Goal: Information Seeking & Learning: Learn about a topic

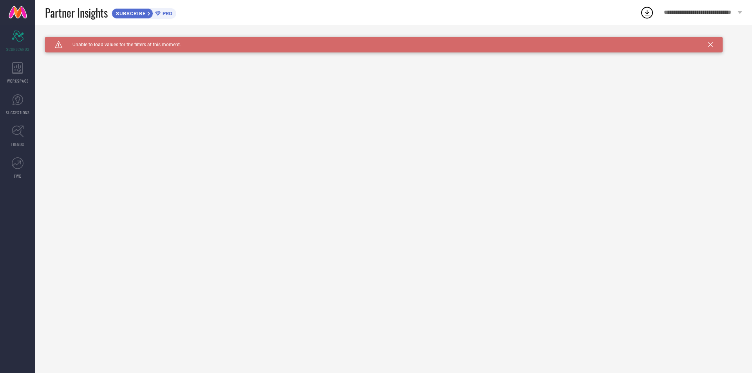
click at [711, 44] on icon at bounding box center [710, 44] width 5 height 5
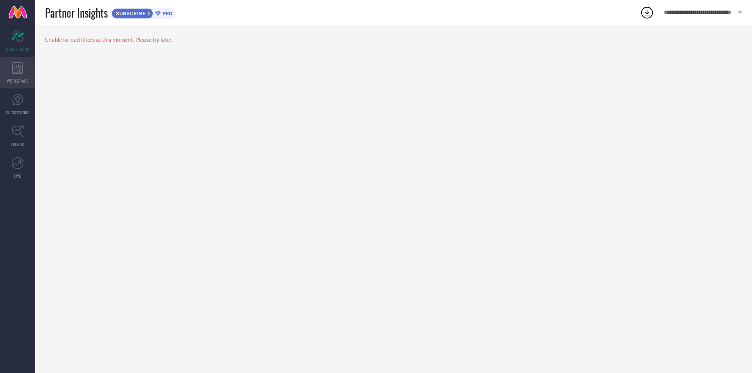
click at [16, 70] on icon at bounding box center [17, 68] width 11 height 12
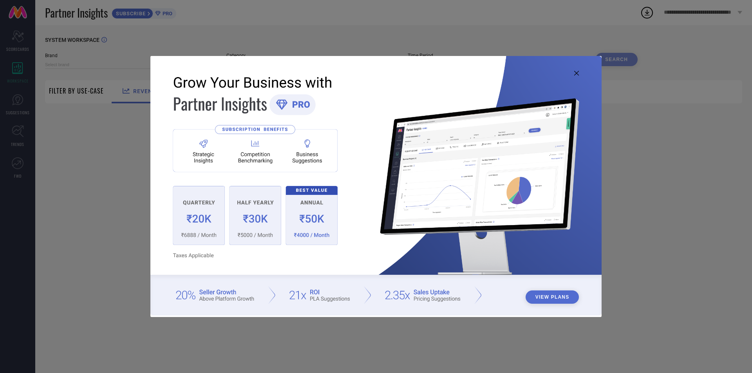
type input "1 STOP FASHION"
type input "All"
click at [575, 74] on icon at bounding box center [576, 73] width 5 height 5
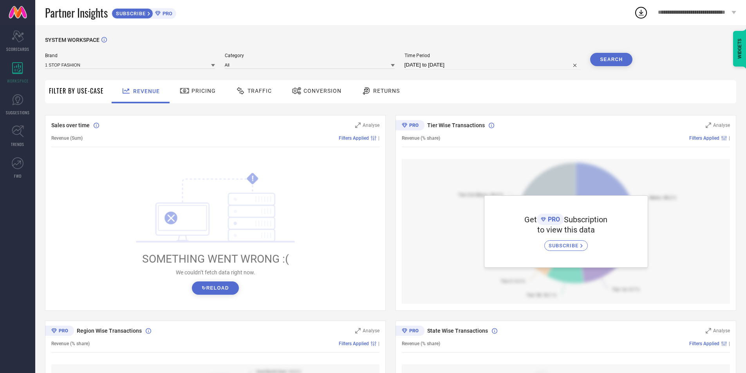
click at [196, 95] on div "Pricing" at bounding box center [198, 90] width 40 height 13
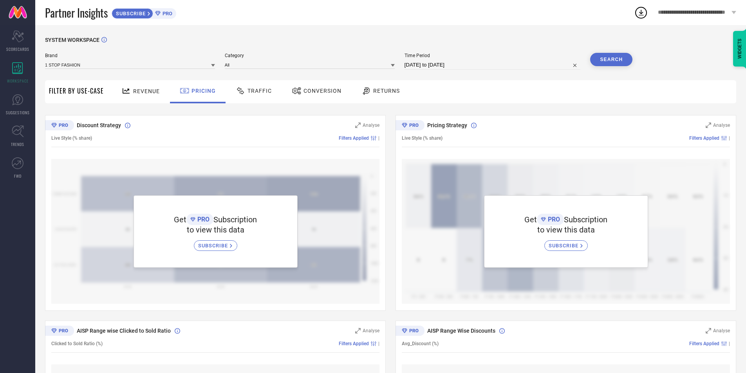
click at [252, 94] on span "Traffic" at bounding box center [260, 91] width 24 height 6
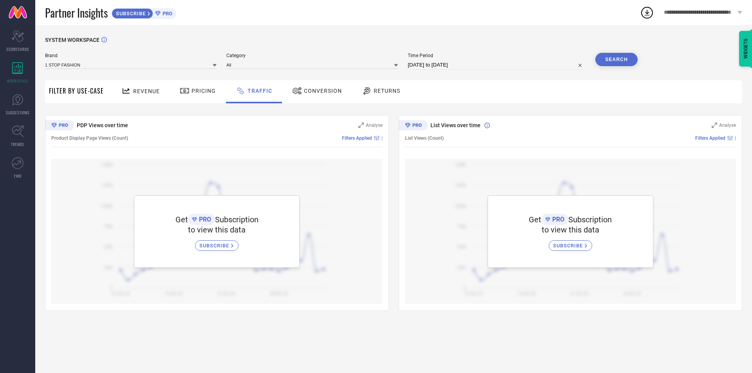
click at [306, 87] on div "Conversion" at bounding box center [317, 90] width 54 height 13
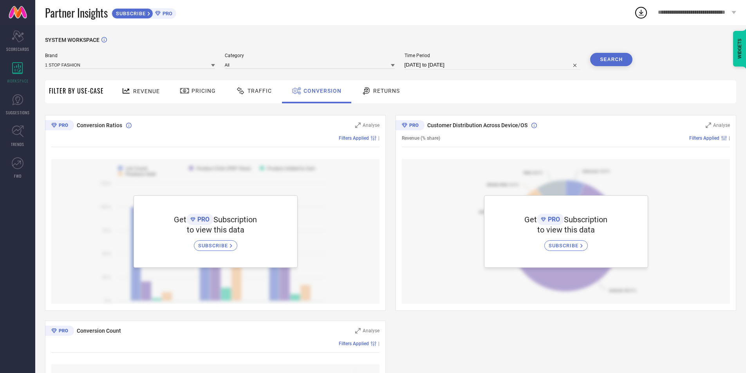
click at [373, 87] on div "Returns" at bounding box center [381, 90] width 42 height 13
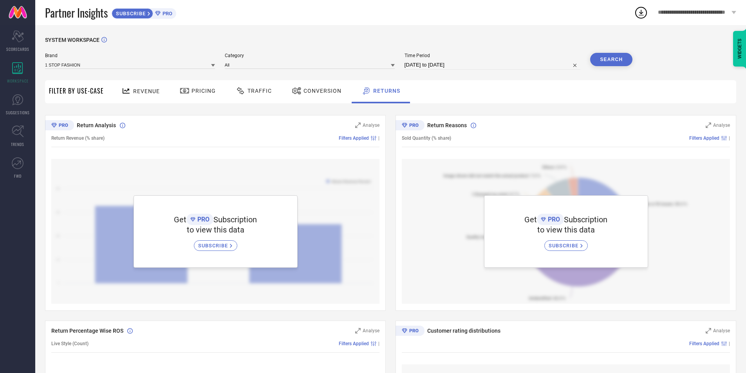
click at [123, 9] on div "SUBSCRIBE" at bounding box center [133, 13] width 42 height 11
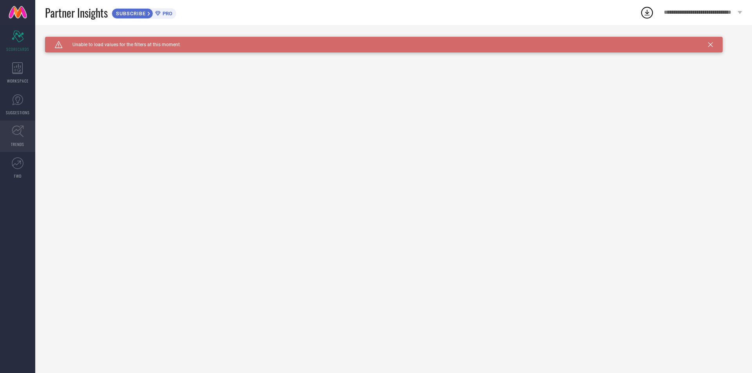
click at [16, 139] on link "TRENDS" at bounding box center [17, 136] width 35 height 31
click at [10, 94] on link "SUGGESTIONS" at bounding box center [17, 104] width 35 height 31
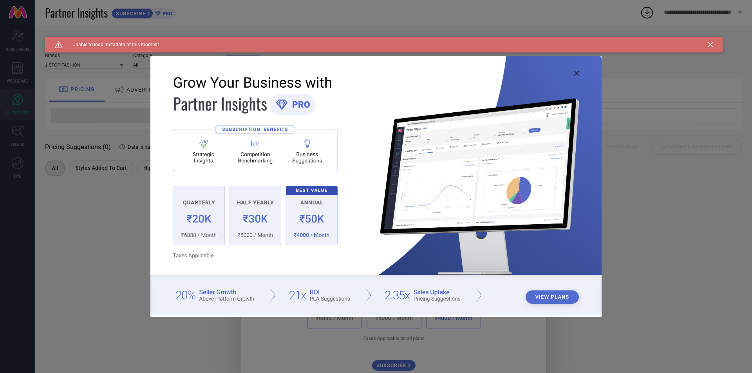
click at [577, 72] on icon at bounding box center [576, 73] width 5 height 5
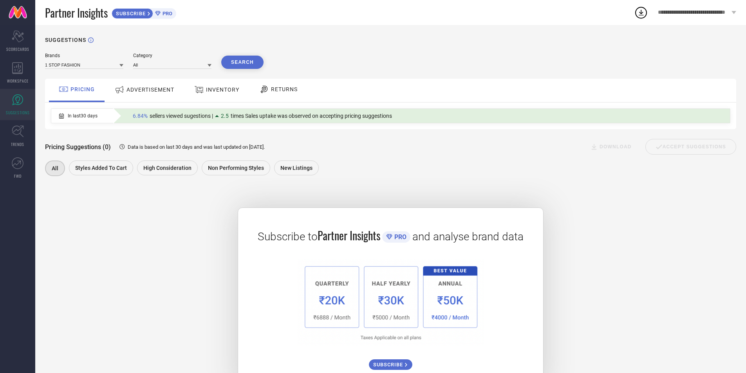
click at [144, 91] on span "ADVERTISEMENT" at bounding box center [151, 90] width 48 height 6
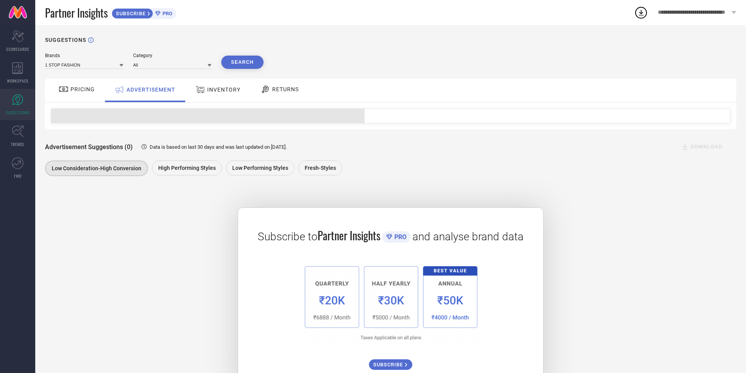
click at [210, 94] on div "INVENTORY" at bounding box center [218, 90] width 49 height 14
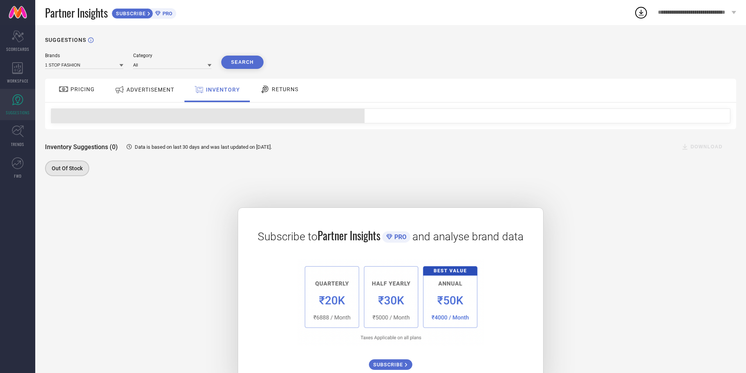
click at [78, 90] on span "PRICING" at bounding box center [83, 89] width 24 height 6
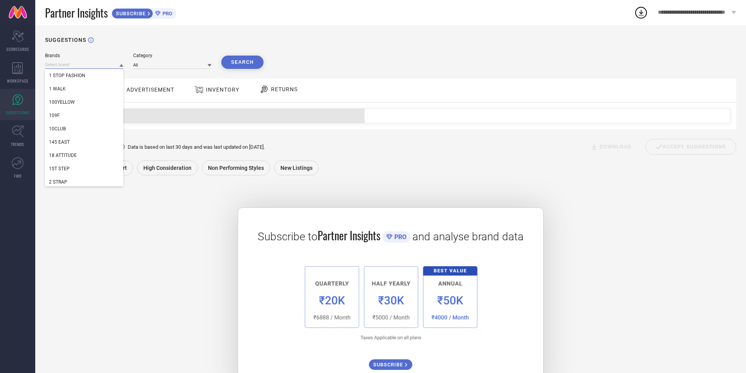
click at [106, 65] on input at bounding box center [84, 65] width 78 height 8
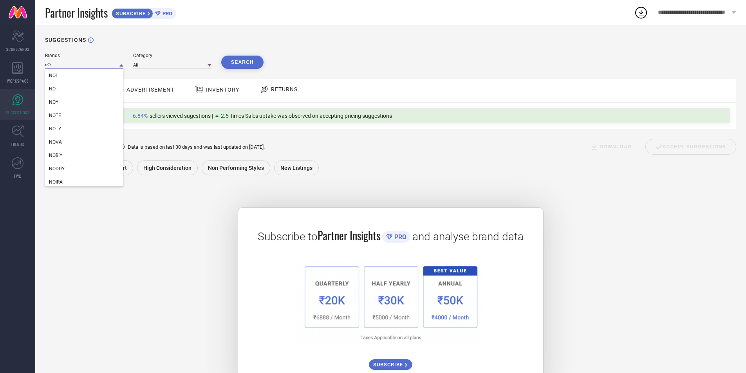
type input "n"
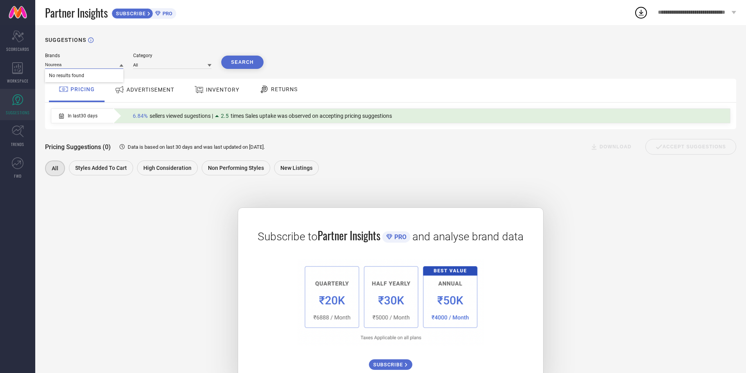
type input "Noureea"
click at [150, 61] on div "All" at bounding box center [172, 64] width 78 height 9
click at [150, 63] on input at bounding box center [172, 65] width 78 height 8
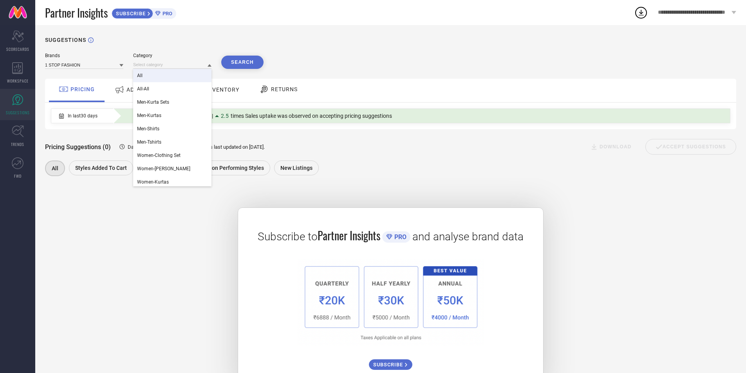
click at [156, 76] on div "All" at bounding box center [172, 75] width 78 height 13
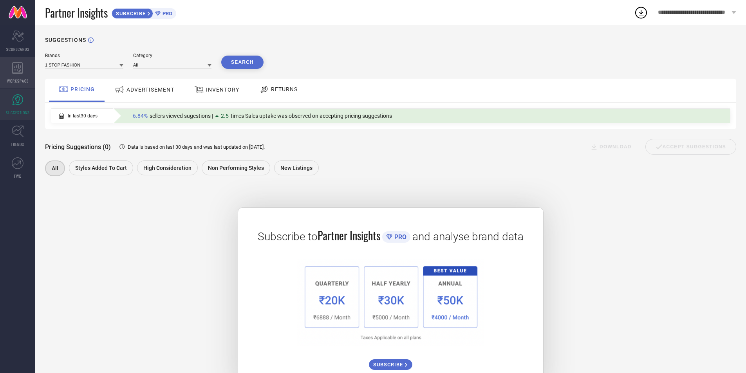
click at [18, 68] on icon at bounding box center [17, 68] width 11 height 12
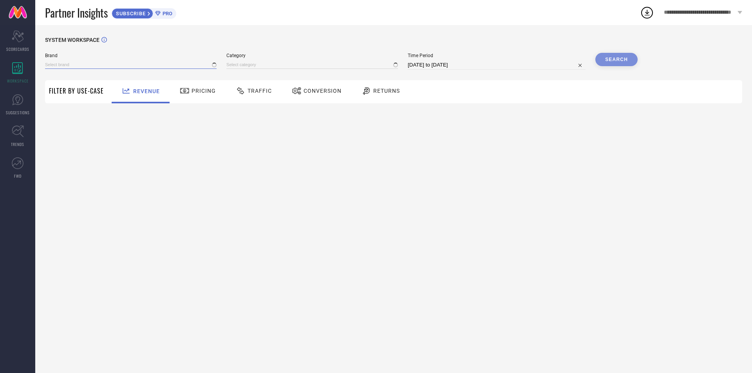
click at [72, 66] on input at bounding box center [131, 65] width 172 height 8
type input "All"
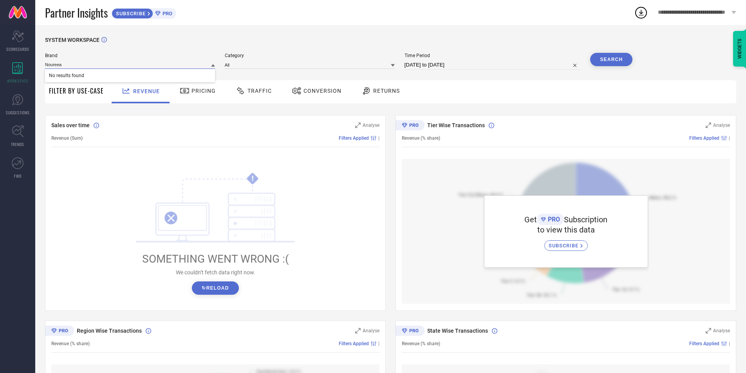
type input "Noureea"
click at [366, 46] on div "SYSTEM WORKSPACE" at bounding box center [390, 45] width 691 height 16
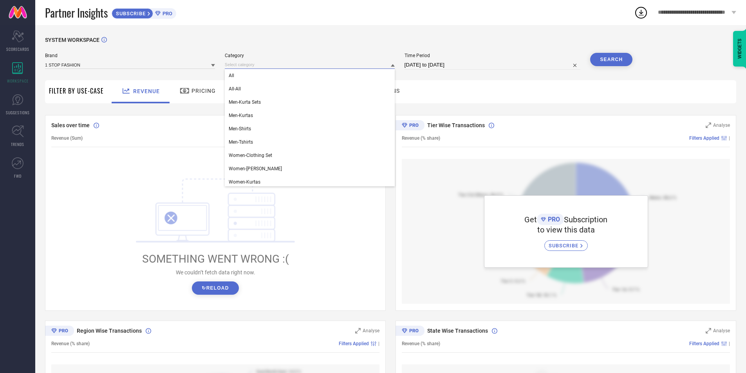
click at [261, 62] on input at bounding box center [310, 65] width 170 height 8
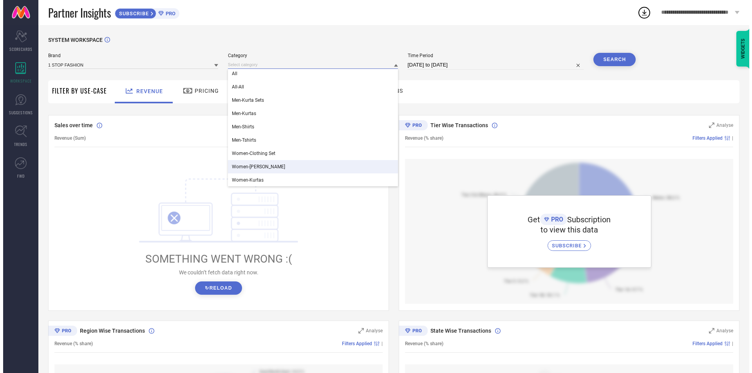
scroll to position [2, 0]
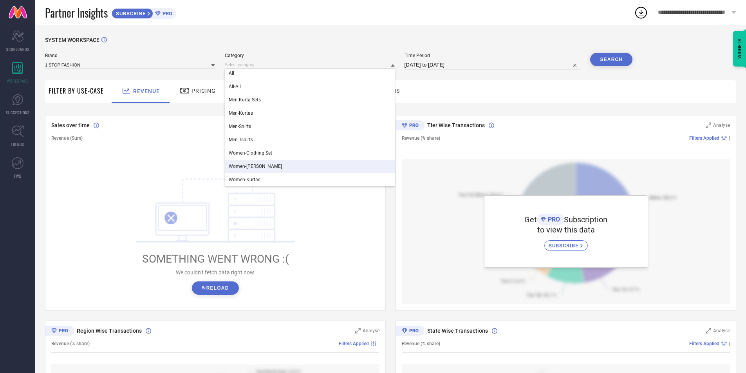
drag, startPoint x: 110, startPoint y: 195, endPoint x: 104, endPoint y: 192, distance: 7.1
click at [109, 195] on div "! SOMETHING WENT WRONG :( We couldn’t fetch data right now. ↻ Reload" at bounding box center [215, 233] width 328 height 149
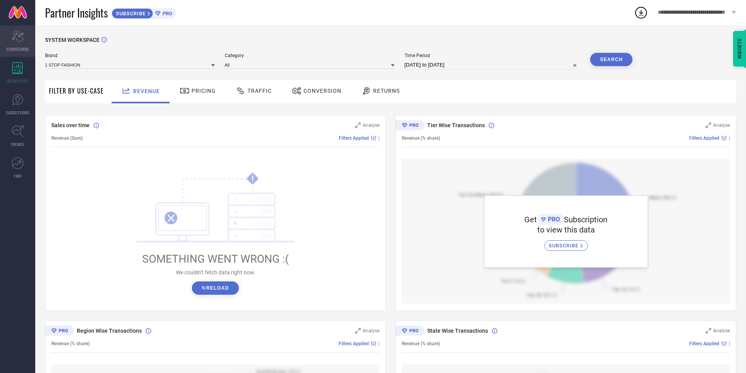
click at [25, 48] on span "SCORECARDS" at bounding box center [17, 49] width 23 height 6
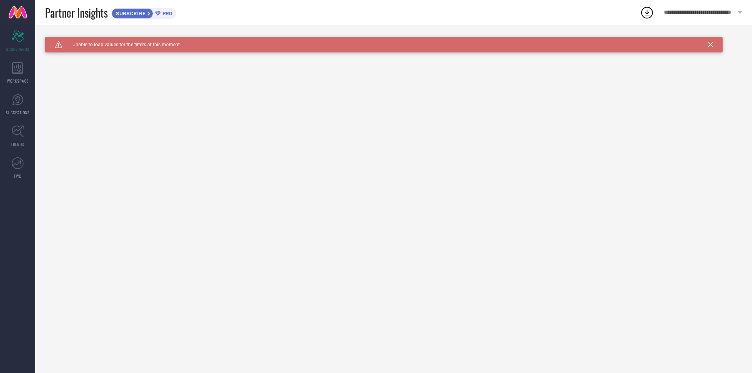
drag, startPoint x: 712, startPoint y: 45, endPoint x: 706, endPoint y: 44, distance: 6.4
click at [711, 45] on icon at bounding box center [710, 44] width 5 height 5
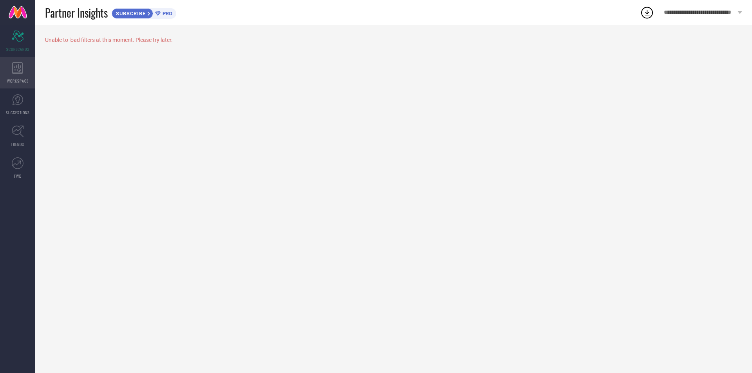
click at [18, 62] on icon at bounding box center [17, 68] width 11 height 12
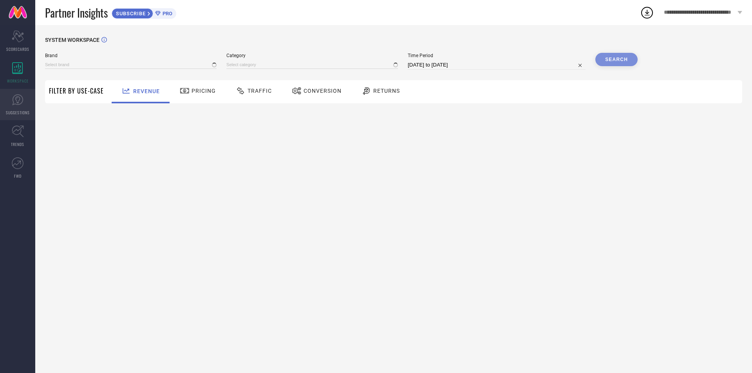
click at [21, 107] on link "SUGGESTIONS" at bounding box center [17, 104] width 35 height 31
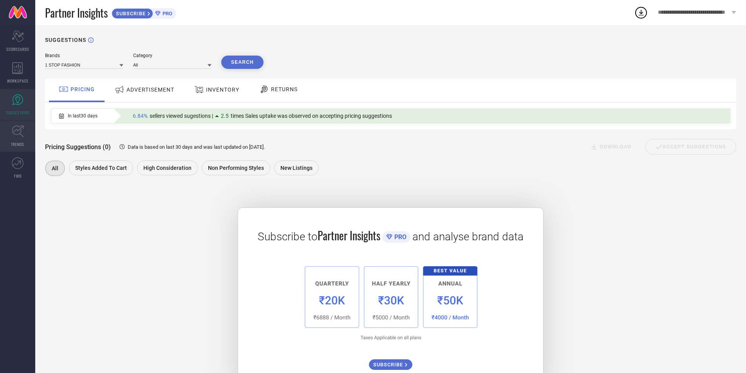
click at [16, 130] on icon at bounding box center [18, 132] width 12 height 12
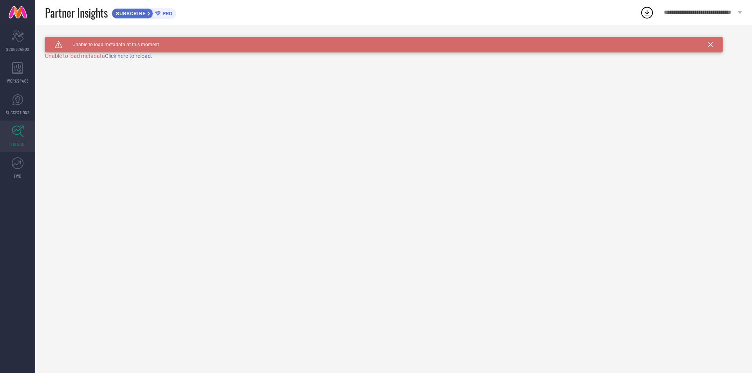
click at [137, 57] on span "Click here to reload." at bounding box center [128, 56] width 47 height 6
click at [16, 163] on icon at bounding box center [18, 163] width 12 height 12
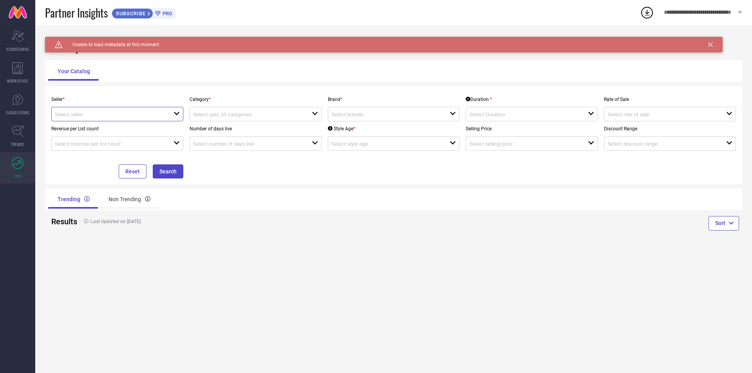
click at [101, 116] on input at bounding box center [108, 115] width 107 height 6
click at [98, 131] on li "Myntra ( MINT_1 )" at bounding box center [117, 129] width 131 height 14
type input "Myntra ( MINT_1 )"
click at [111, 116] on input "Myntra ( MINT_1 )" at bounding box center [111, 115] width 112 height 6
click at [222, 115] on input at bounding box center [246, 115] width 107 height 6
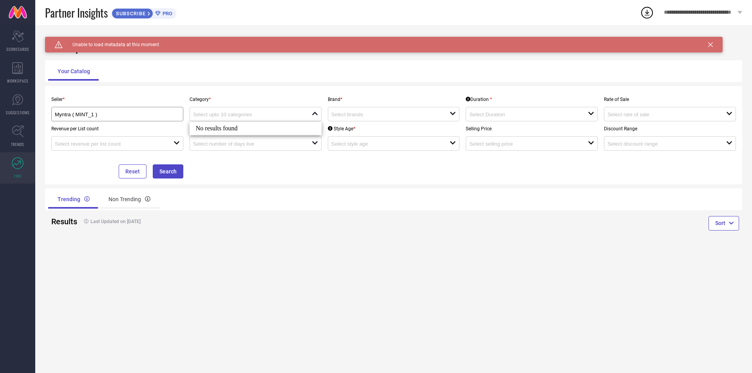
drag, startPoint x: 328, startPoint y: 203, endPoint x: 337, endPoint y: 189, distance: 16.7
click at [328, 203] on div "Trending Non Trending" at bounding box center [219, 199] width 342 height 19
click at [369, 117] on input at bounding box center [384, 115] width 107 height 6
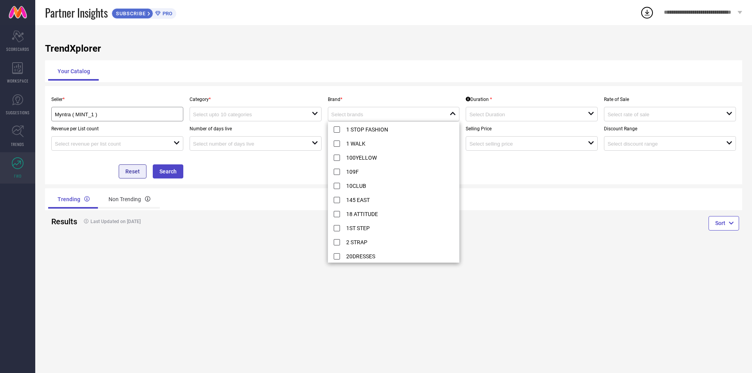
click at [142, 174] on button "Reset" at bounding box center [133, 172] width 28 height 14
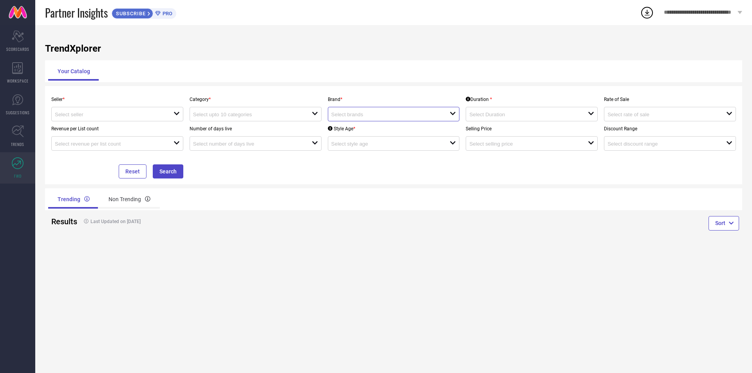
click at [369, 114] on input at bounding box center [384, 115] width 107 height 6
type input "Noureea"
click at [422, 181] on div "Seller * open Category * open Brand * Noureea close reset Duration * open Rate …" at bounding box center [393, 135] width 697 height 98
click at [129, 203] on div "Non Trending" at bounding box center [129, 199] width 61 height 19
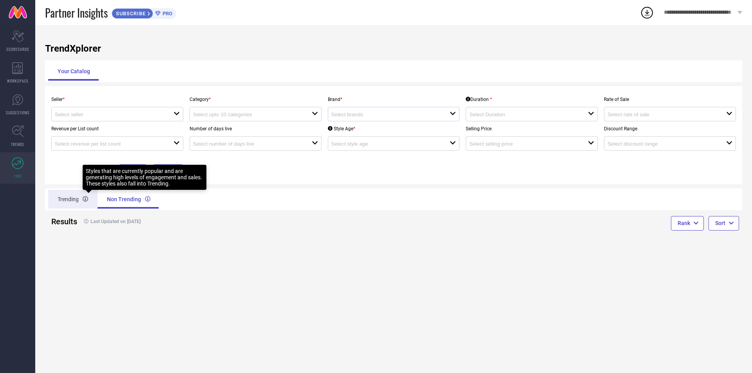
click at [76, 198] on div "Trending" at bounding box center [72, 199] width 49 height 19
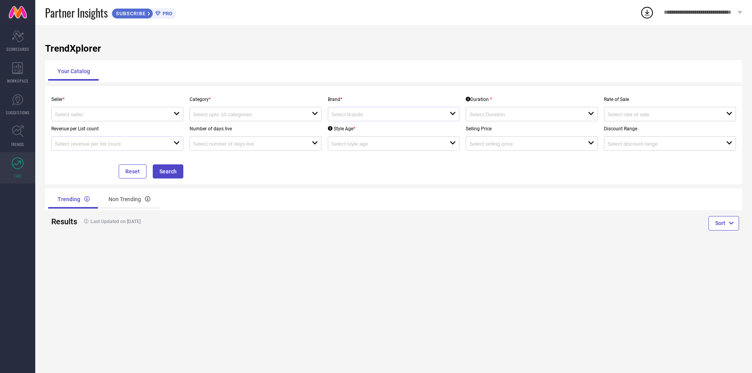
click at [110, 149] on div "open" at bounding box center [117, 143] width 132 height 14
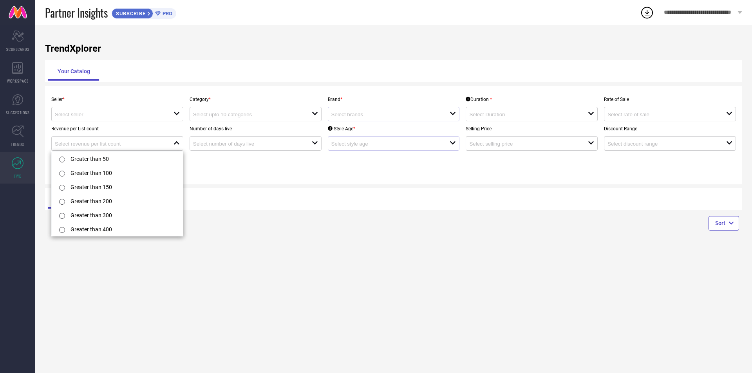
click at [360, 149] on div "open" at bounding box center [394, 143] width 132 height 14
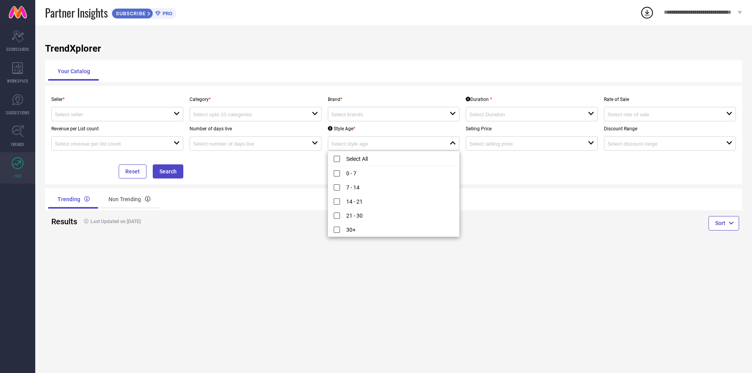
click at [283, 163] on div "Seller * open Category * open Brand * open Duration * open Rate of Sale open Re…" at bounding box center [393, 135] width 691 height 87
